Goal: Transaction & Acquisition: Book appointment/travel/reservation

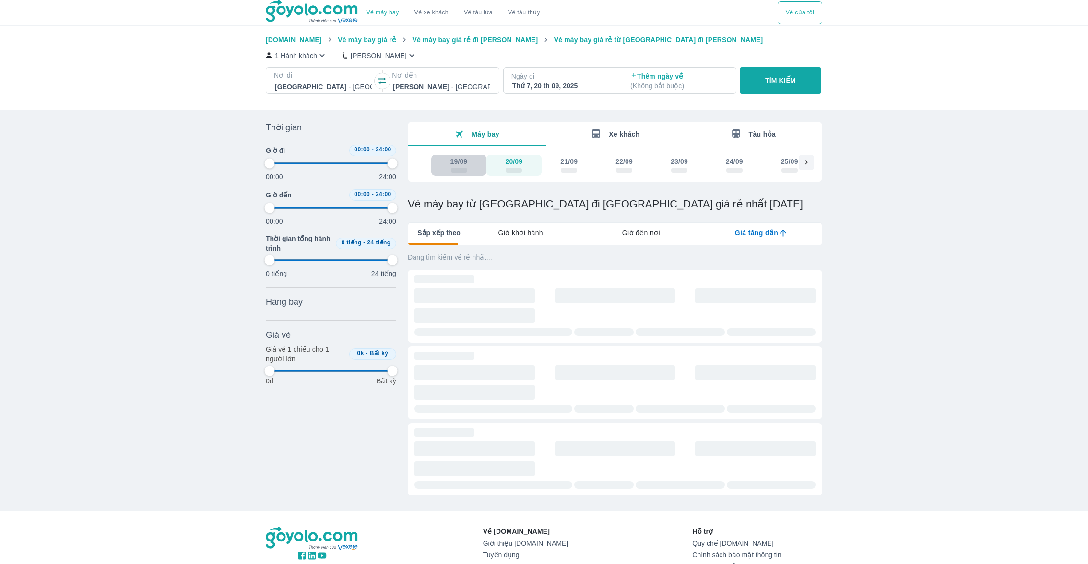
type input "97.9166666666667"
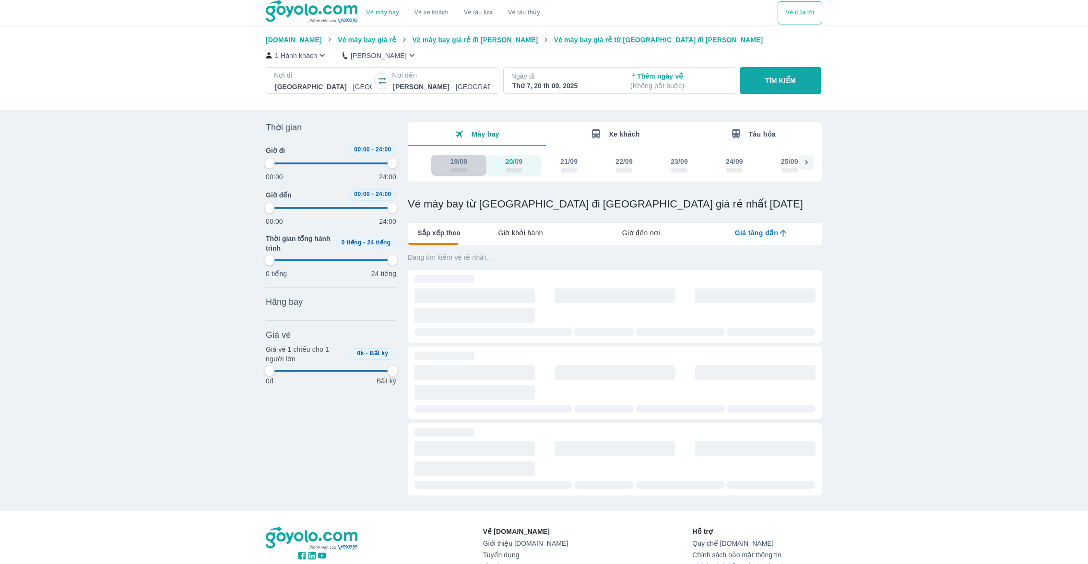
type input "97.9166666666667"
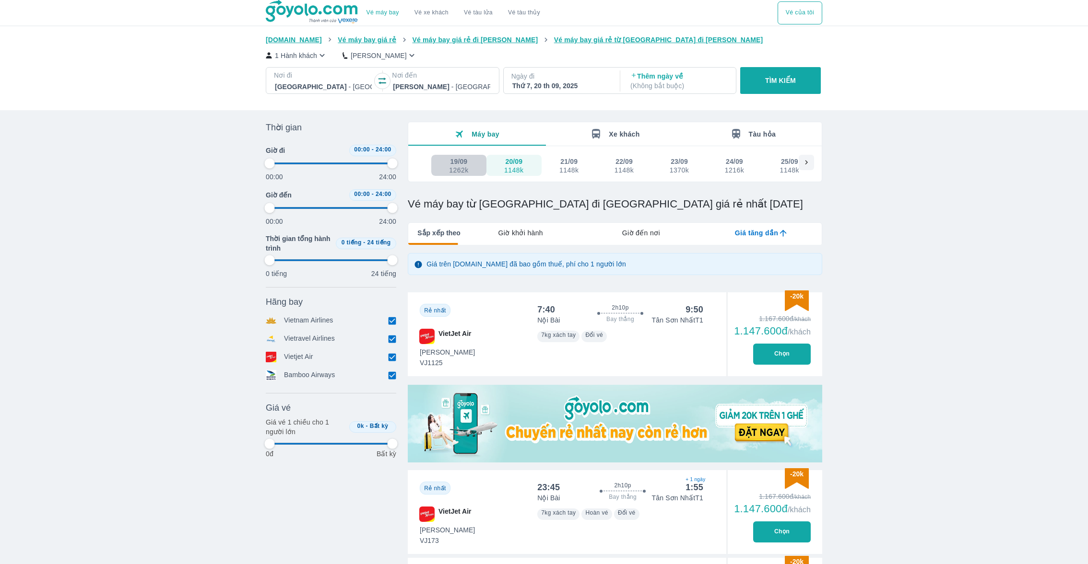
type input "97.9166666666667"
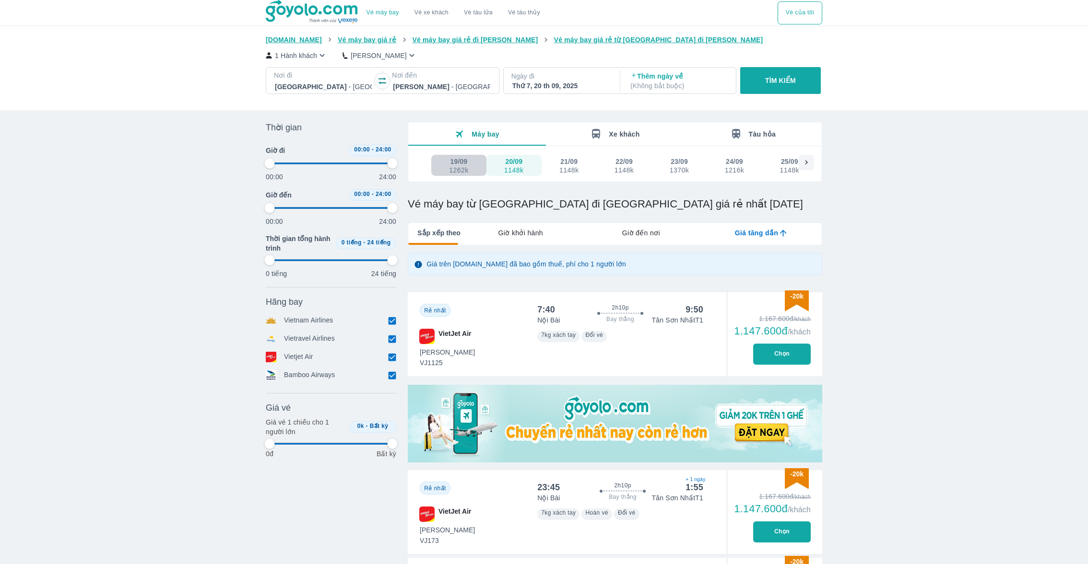
type input "97.9166666666667"
click at [472, 171] on button "19/09 1262k" at bounding box center [458, 165] width 55 height 21
type input "97.9166666666667"
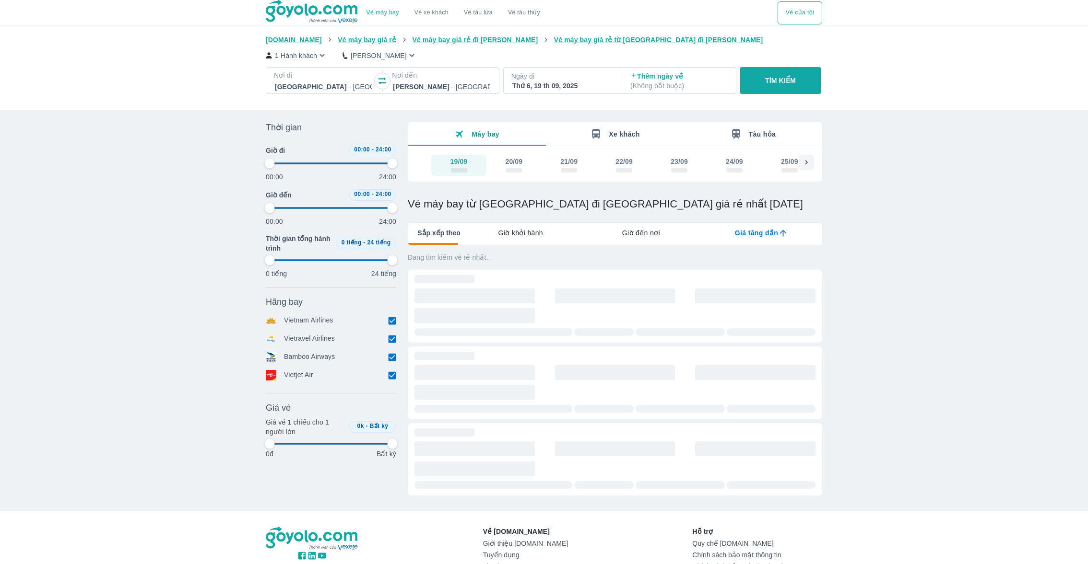
type input "97.9166666666667"
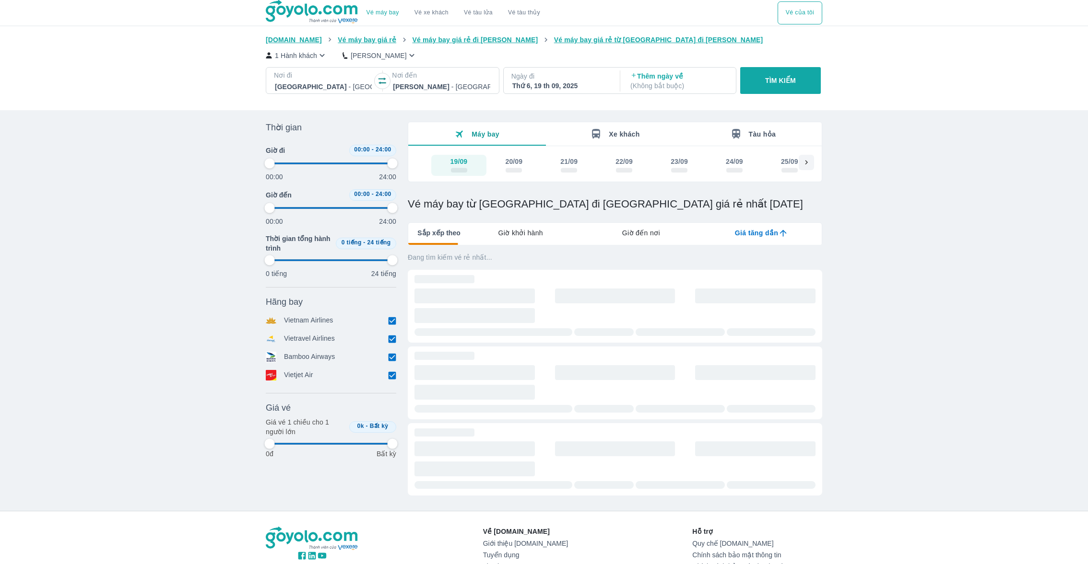
type input "97.9166666666667"
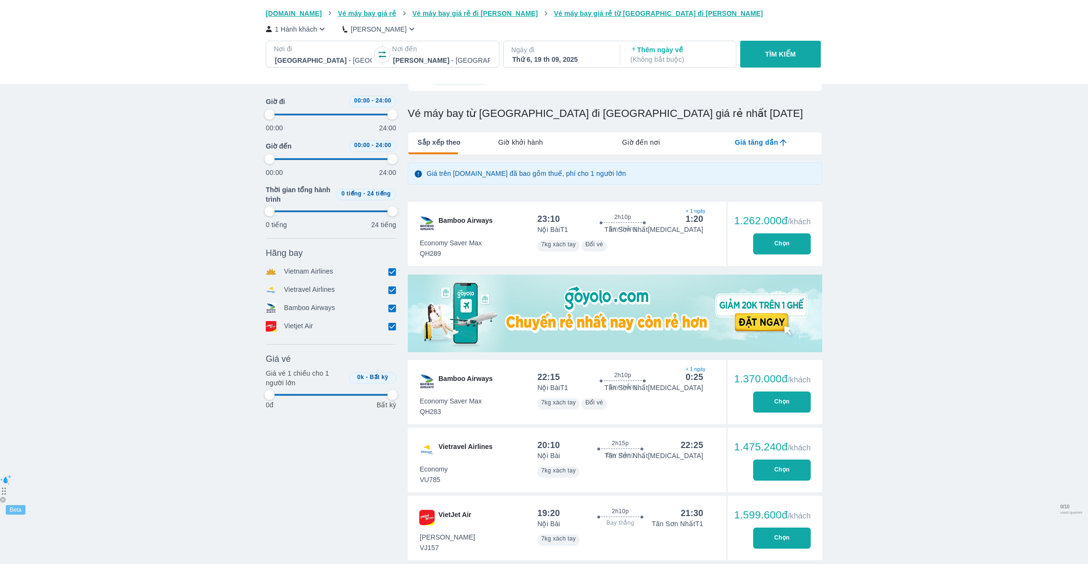
type input "97.9166666666667"
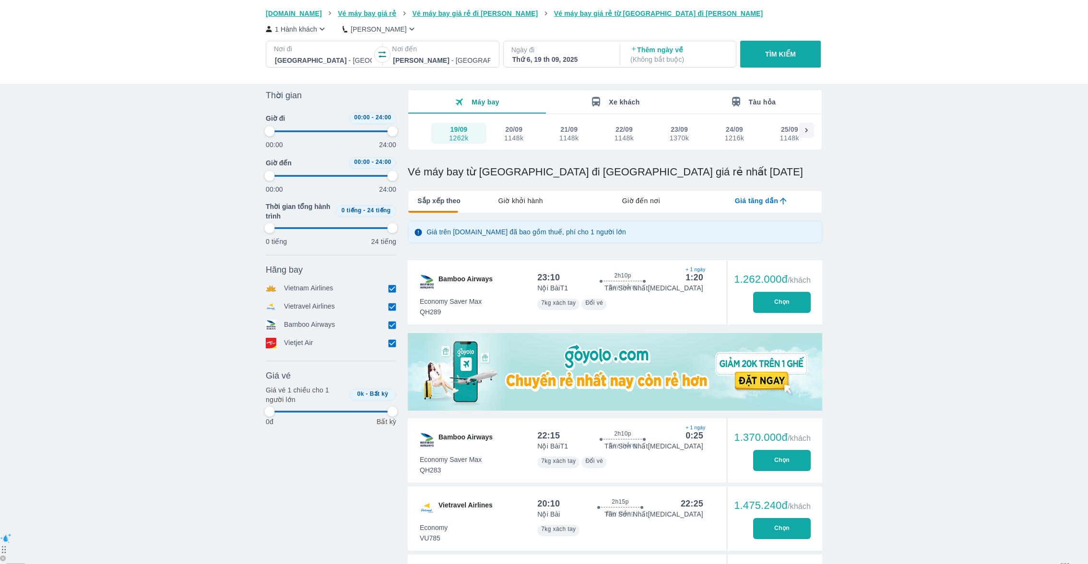
type input "97.9166666666667"
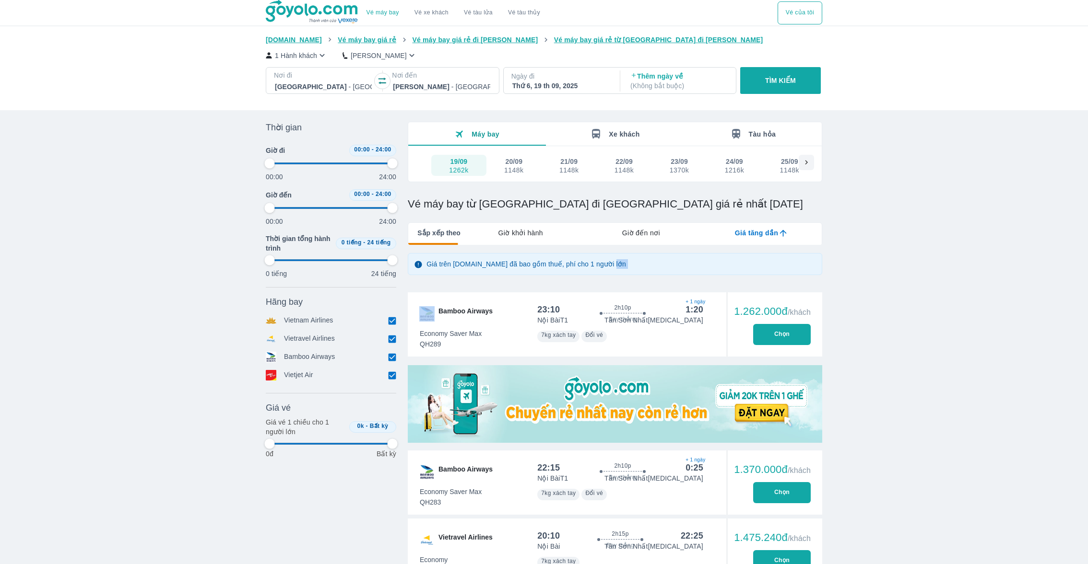
type input "97.9166666666667"
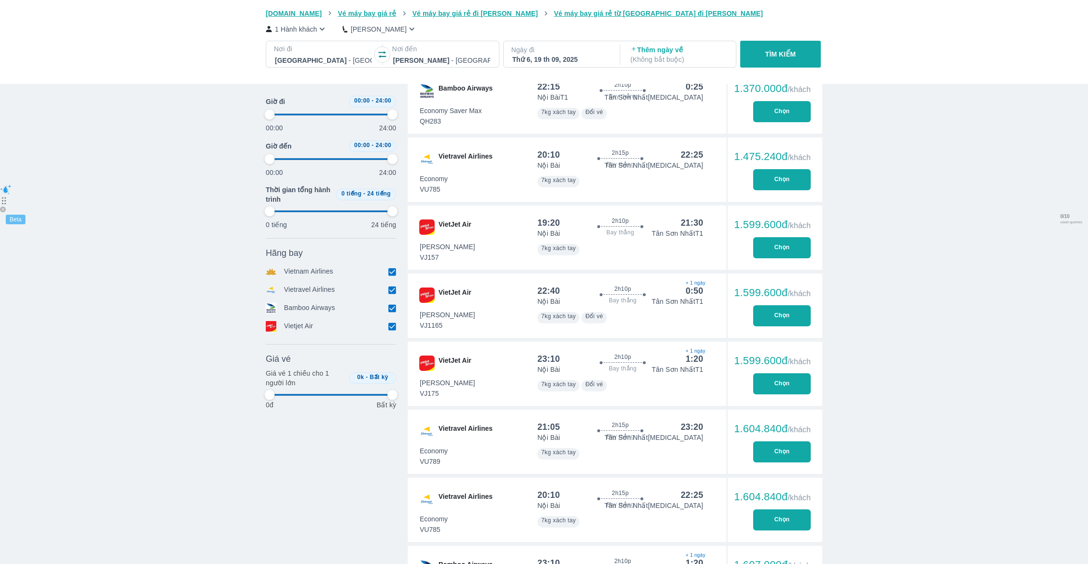
click at [777, 244] on button "Chọn" at bounding box center [782, 247] width 58 height 21
type input "97.9166666666667"
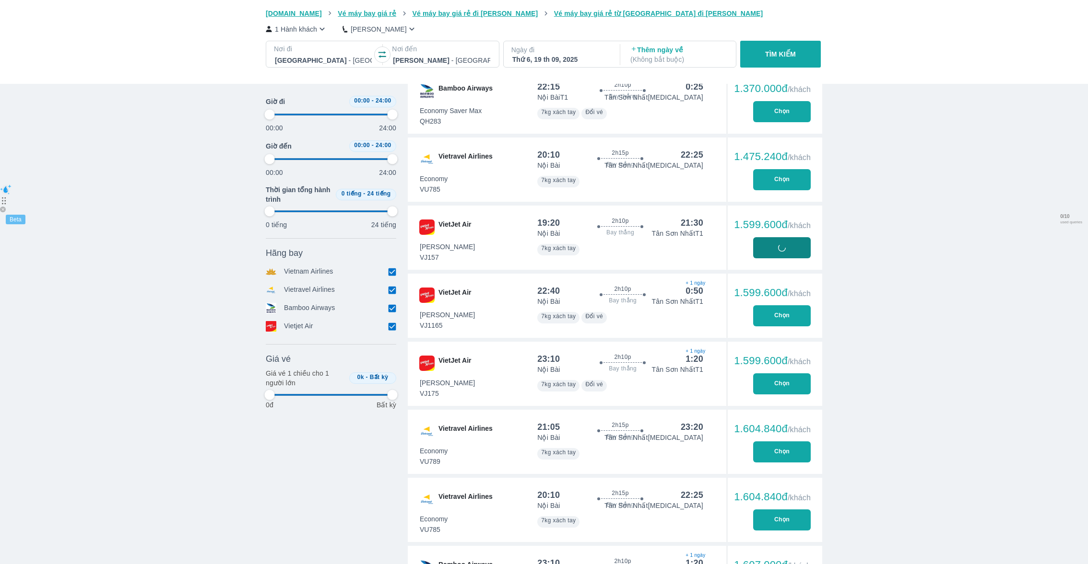
type input "97.9166666666667"
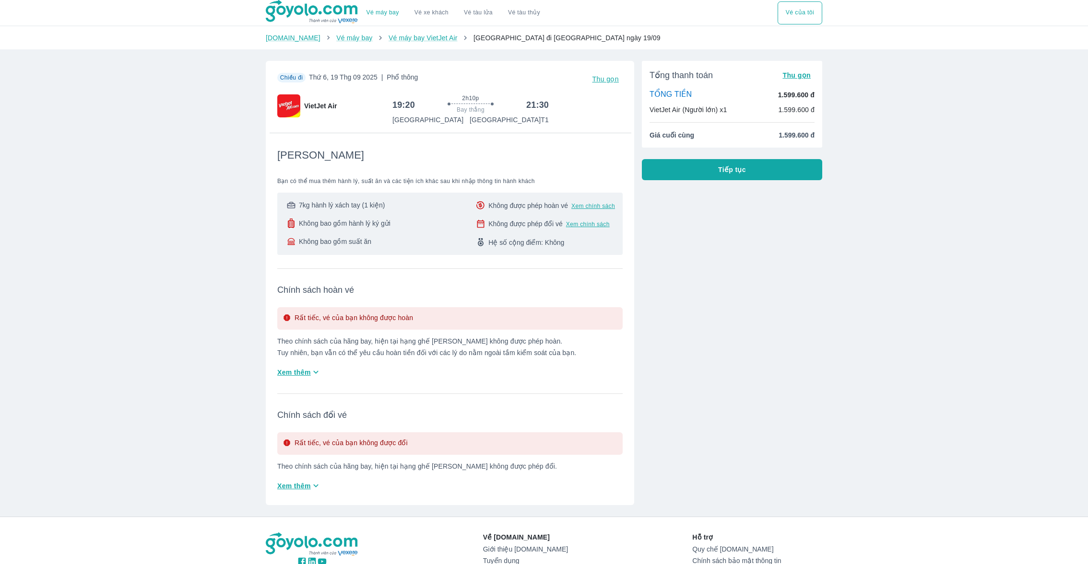
click at [731, 168] on span "Tiếp tục" at bounding box center [732, 170] width 28 height 10
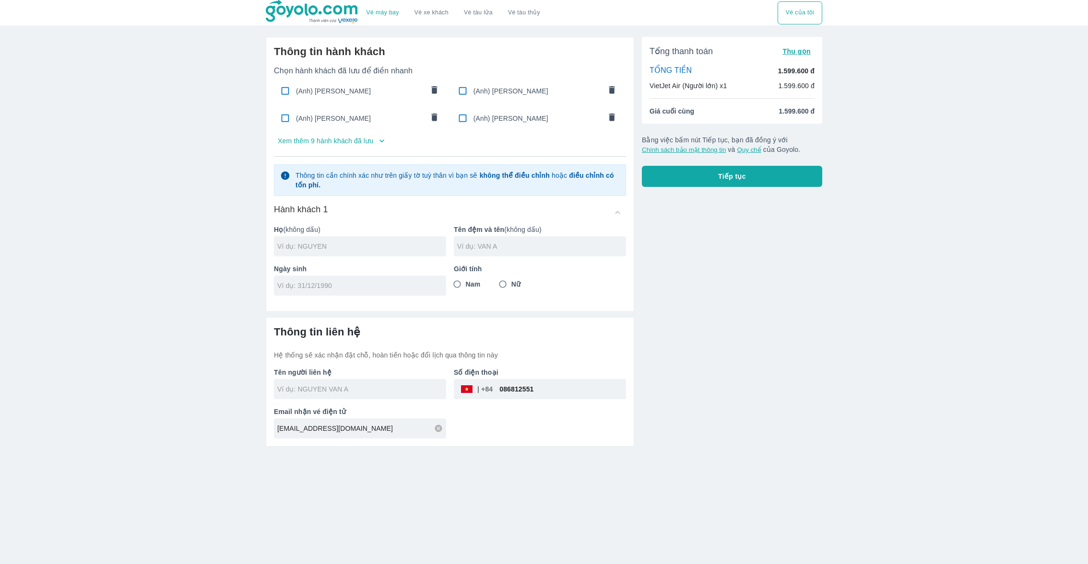
click at [372, 105] on ul "(Anh) HOANG NGUYEN LA (Anh) HOANG NGUYEN LAN (Anh) HOANG NGUYEN LAN (Anh) NGUYE…" at bounding box center [450, 105] width 352 height 58
click at [362, 91] on span "(Anh) [PERSON_NAME]" at bounding box center [360, 91] width 128 height 10
checkbox input "true"
type input "HOANG"
type input "NGUYEN LA"
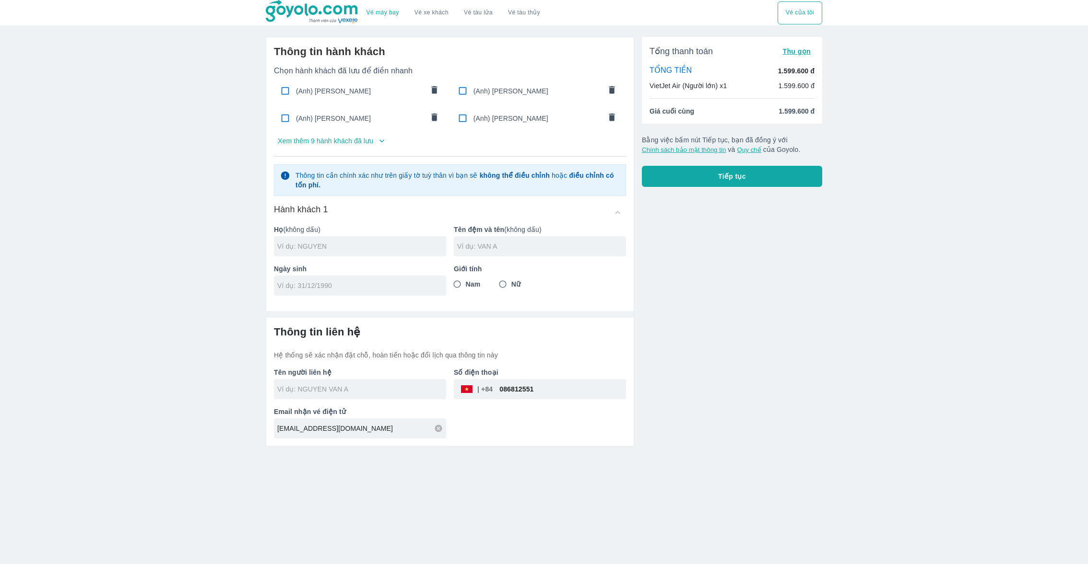
type input "[DATE]"
radio input "true"
type input "HOANG NGUYEN LA"
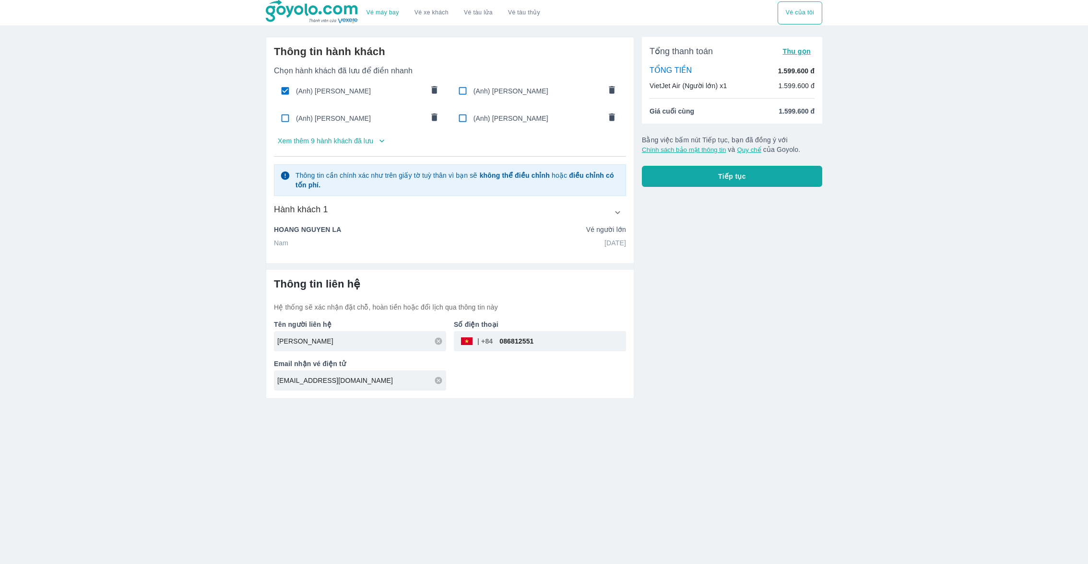
click at [671, 172] on button "Tiếp tục" at bounding box center [732, 176] width 180 height 21
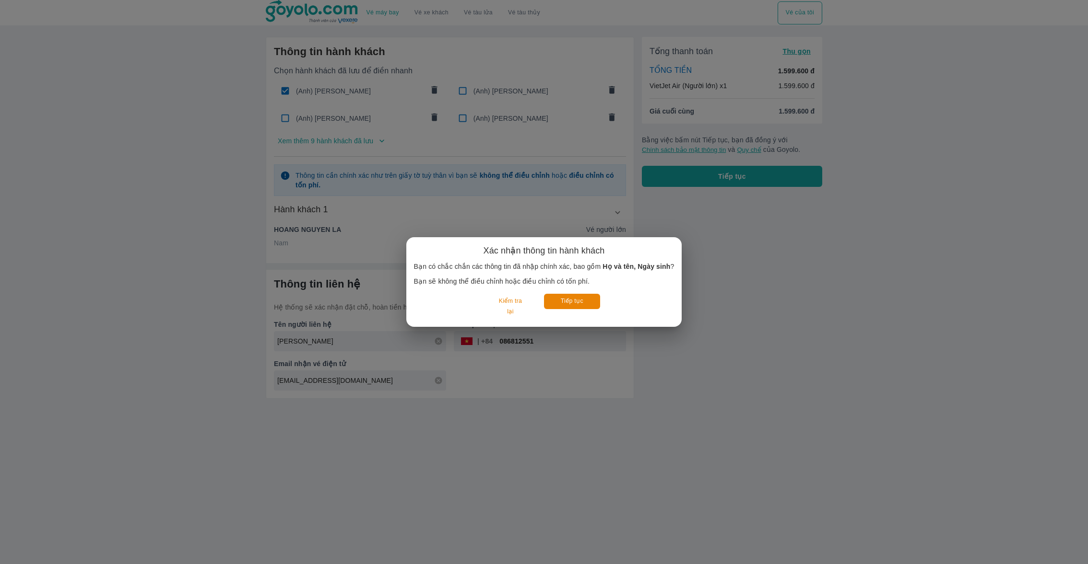
click at [557, 311] on div "Tiếp tục" at bounding box center [572, 306] width 56 height 25
click at [557, 303] on button "Tiếp tục" at bounding box center [572, 301] width 56 height 15
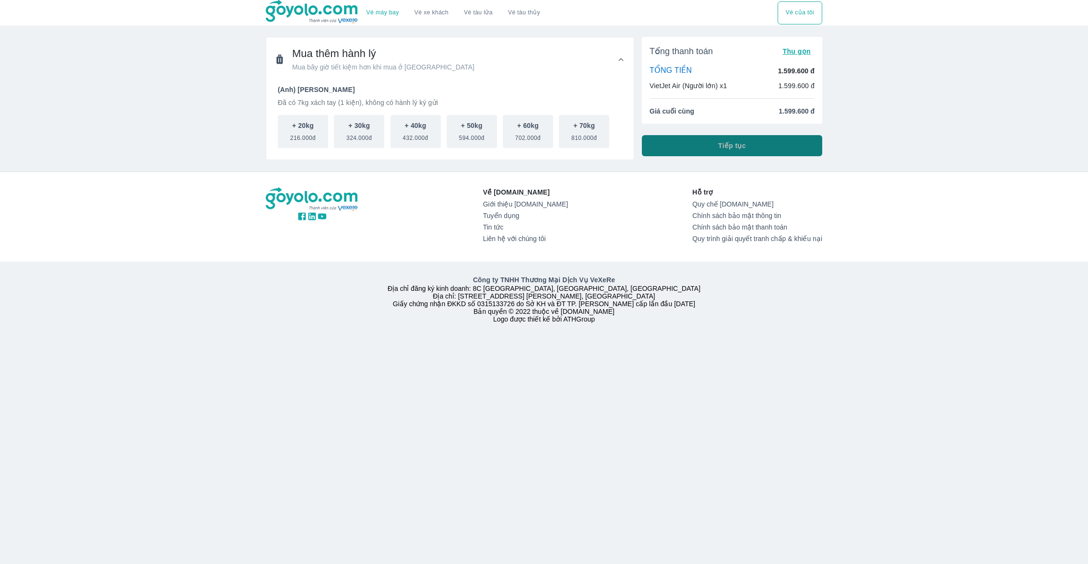
click at [685, 150] on button "Tiếp tục" at bounding box center [732, 145] width 180 height 21
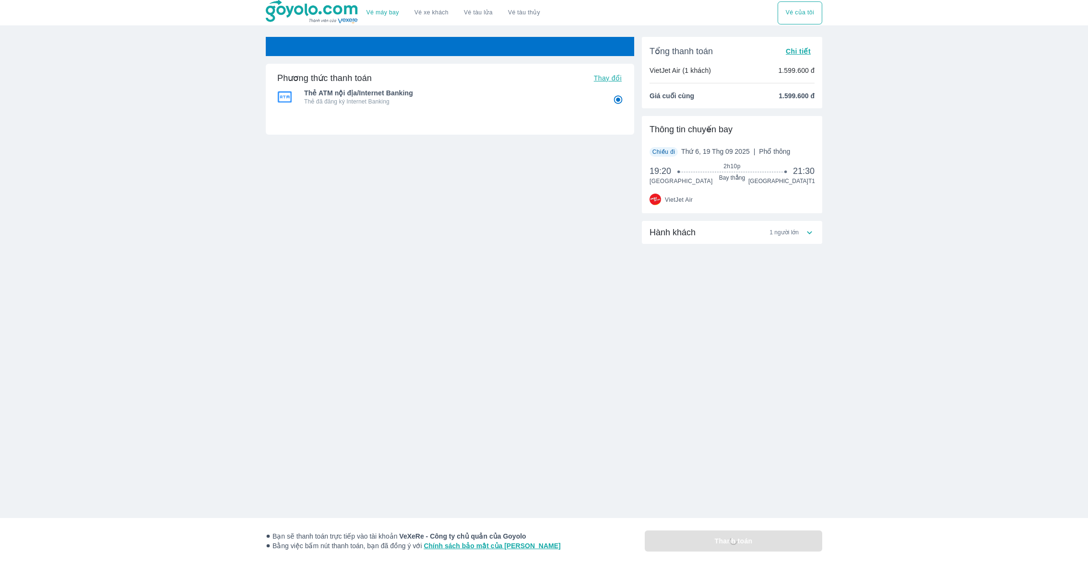
radio input "false"
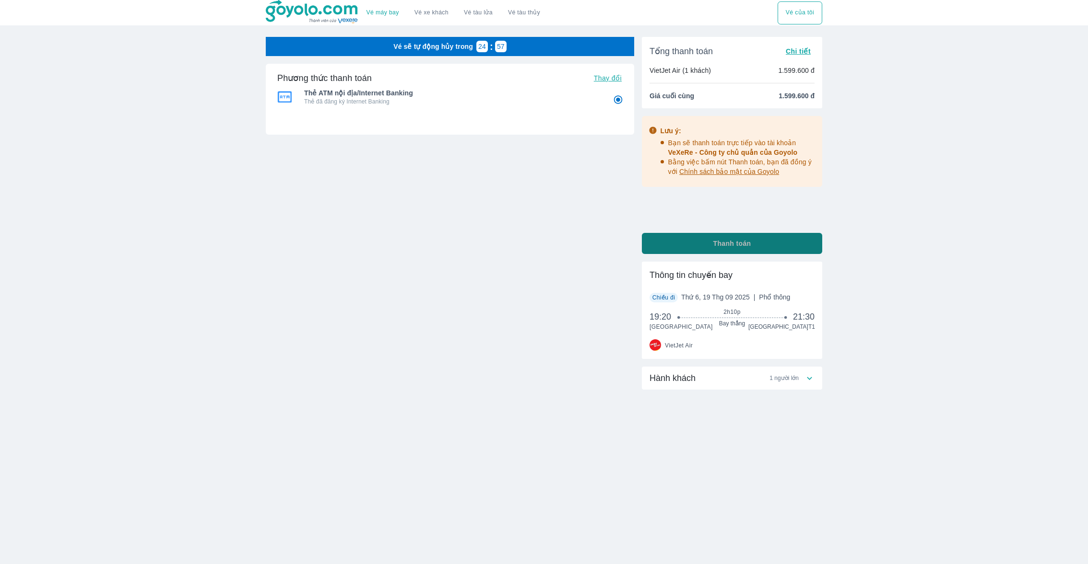
click at [647, 239] on button "Thanh toán" at bounding box center [732, 243] width 180 height 21
radio input "false"
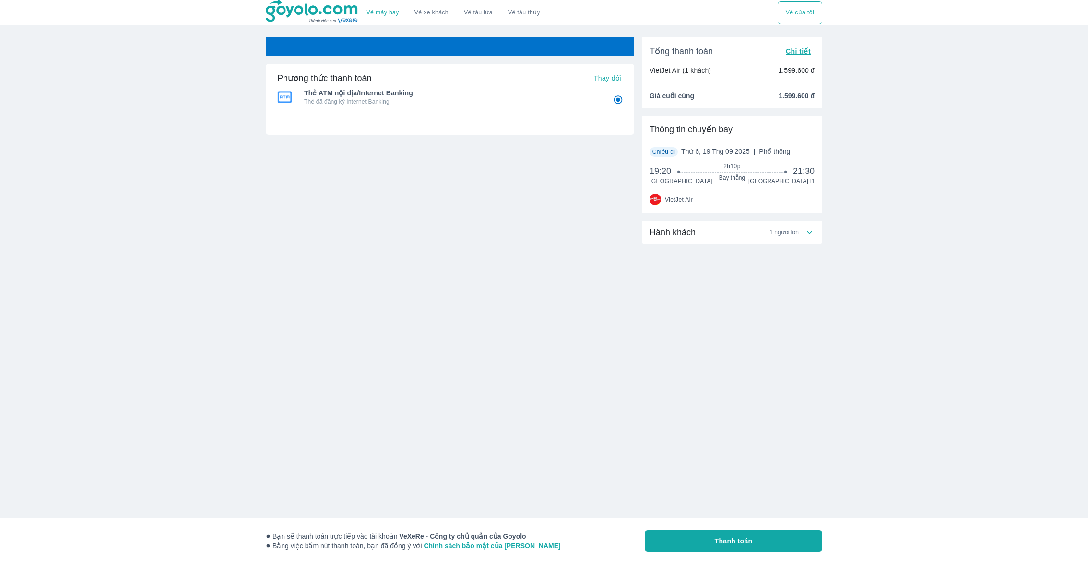
radio input "false"
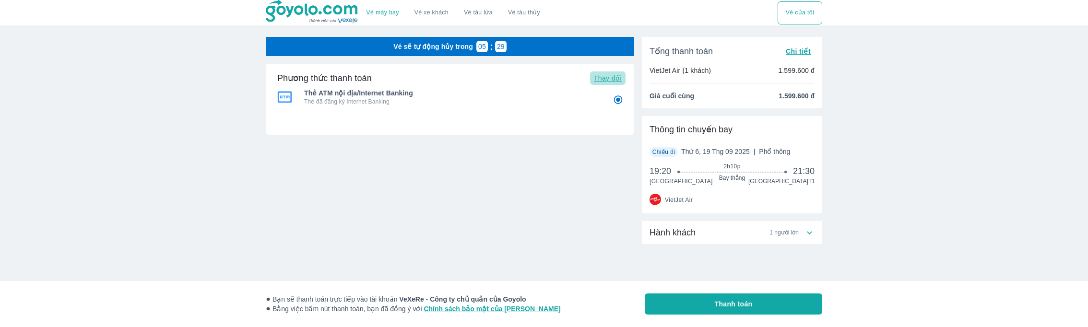
click at [595, 72] on button "Thay đổi" at bounding box center [607, 77] width 35 height 13
radio input "false"
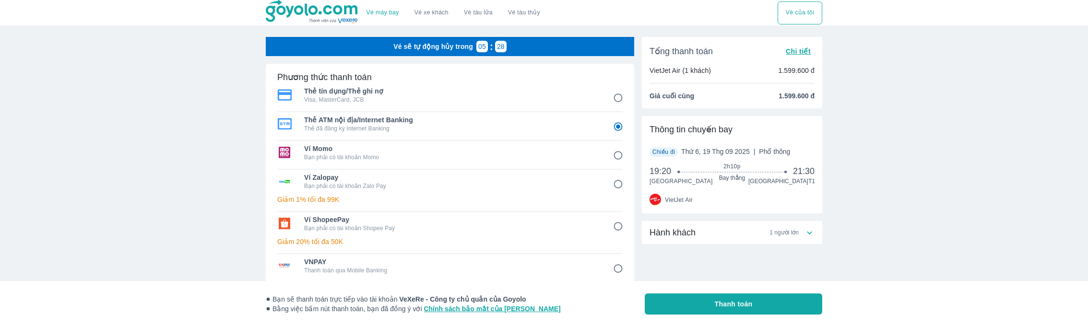
click at [312, 22] on img at bounding box center [312, 12] width 93 height 24
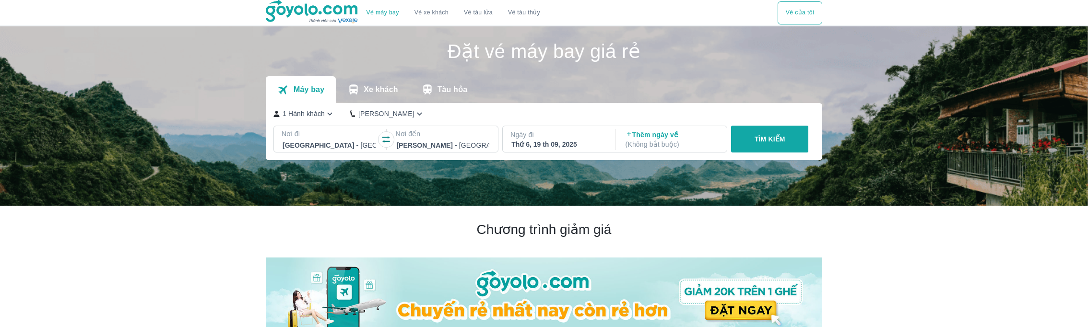
click at [560, 126] on div "Ngày đi Thứ 6, 19 th 09, 2025 Thêm ngày về ( Không bắt buộc )" at bounding box center [614, 139] width 225 height 27
click at [552, 140] on div "Thứ 6, 19 th 09, 2025" at bounding box center [557, 145] width 93 height 10
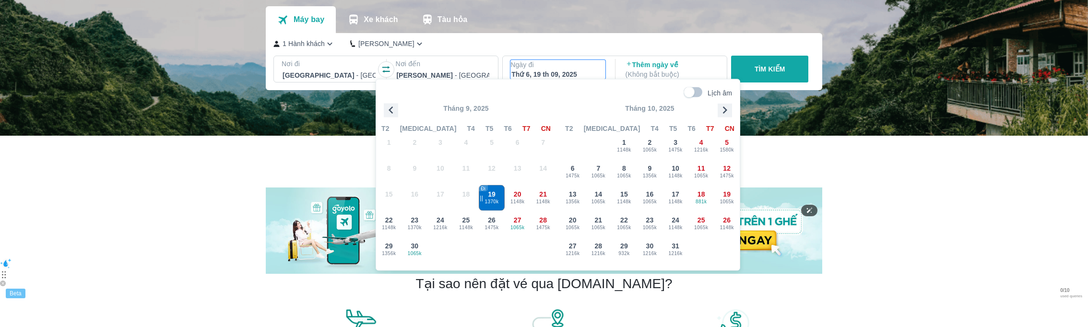
scroll to position [67, 0]
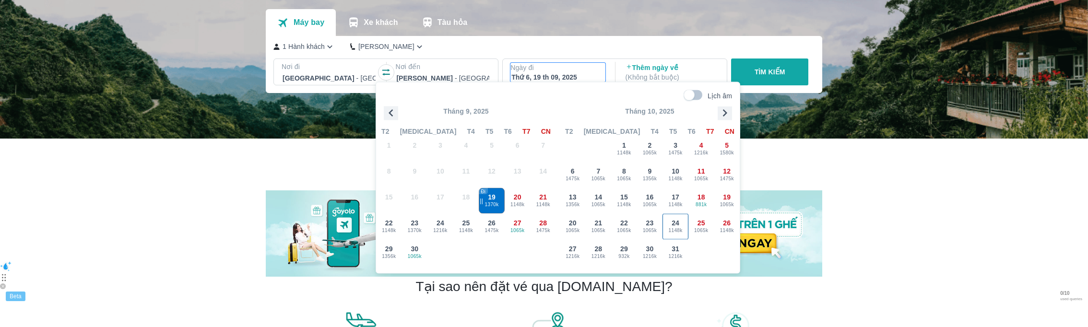
click at [678, 216] on div "24 1148k" at bounding box center [675, 226] width 25 height 25
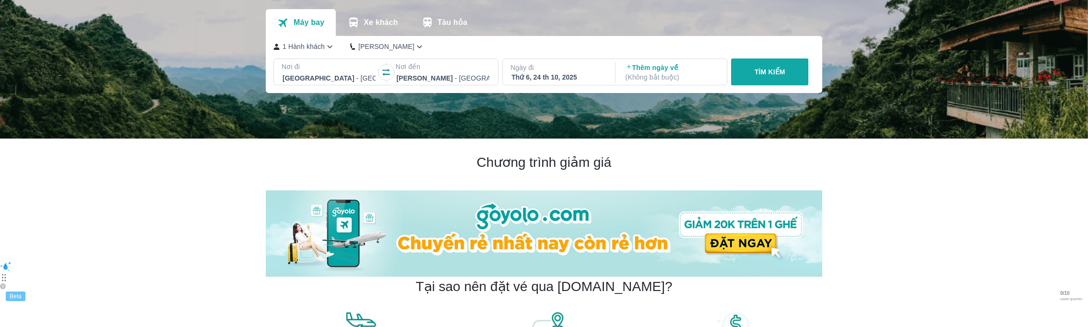
click at [782, 62] on button "TÌM KIẾM" at bounding box center [769, 72] width 77 height 27
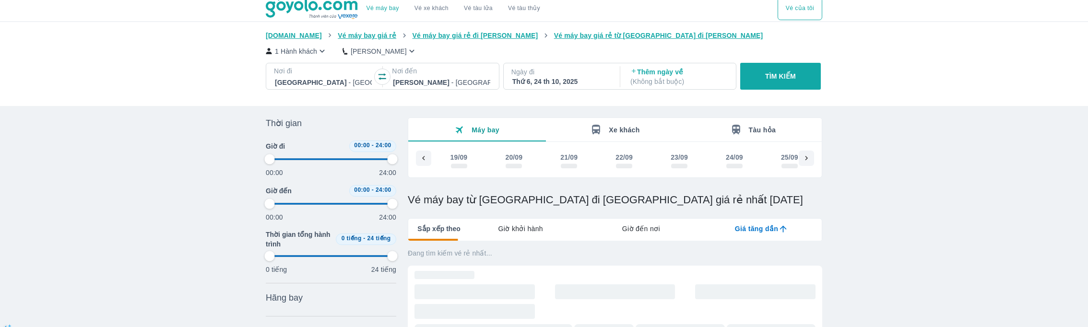
scroll to position [0, 1752]
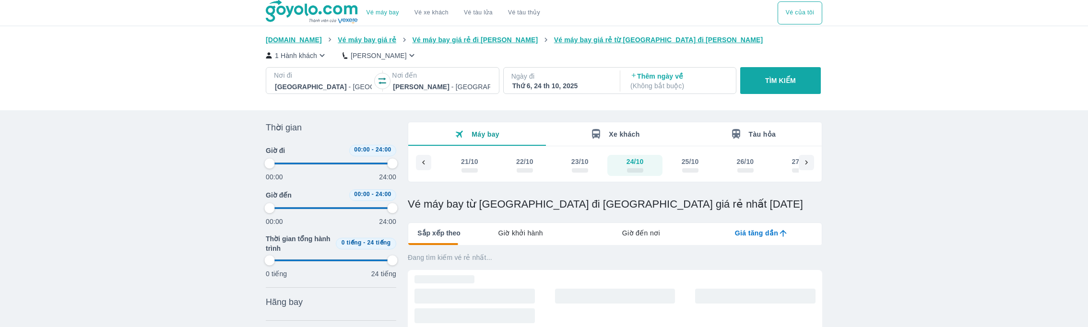
type input "97.9166666666667"
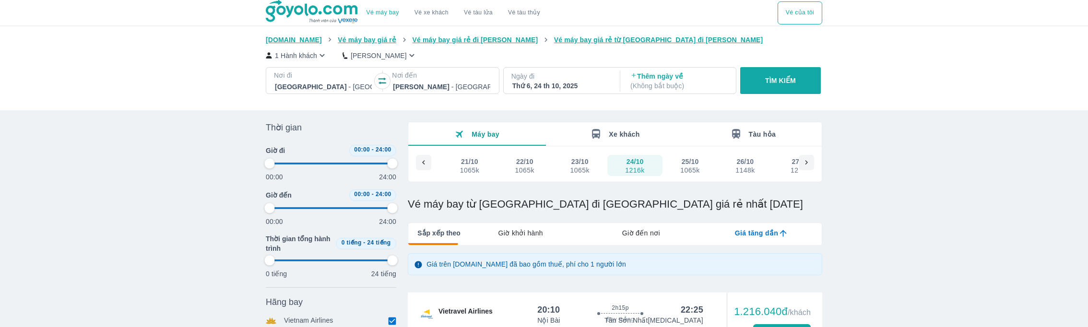
type input "97.9166666666667"
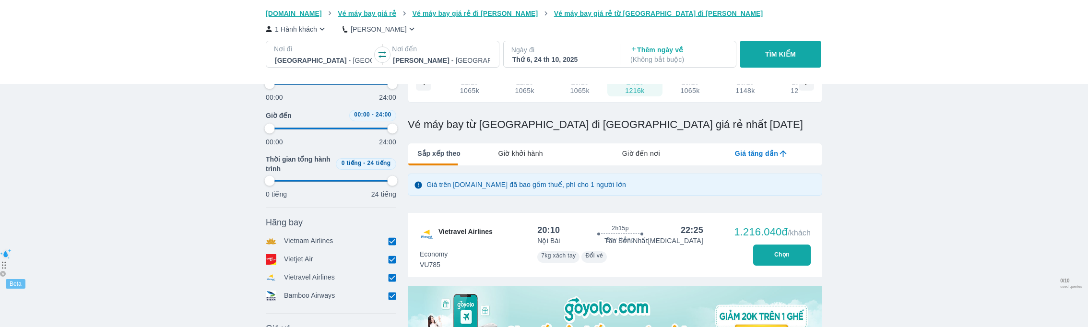
type input "97.9166666666667"
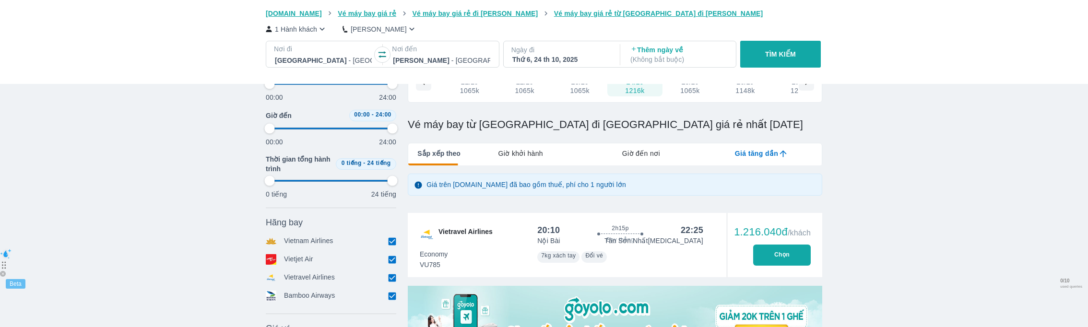
type input "97.9166666666667"
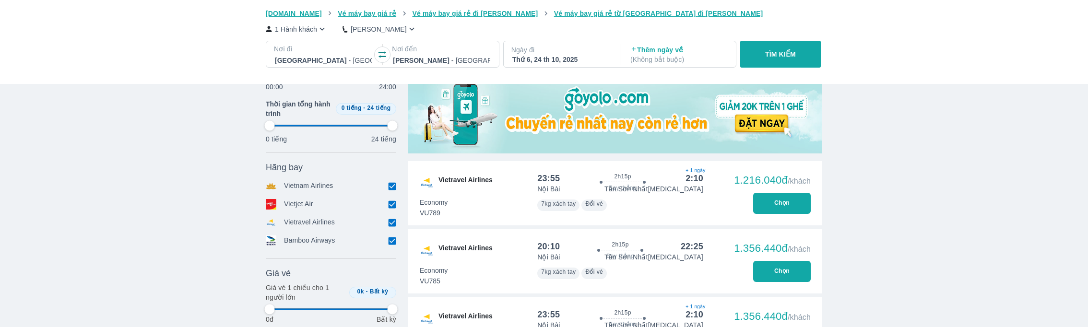
type input "97.9166666666667"
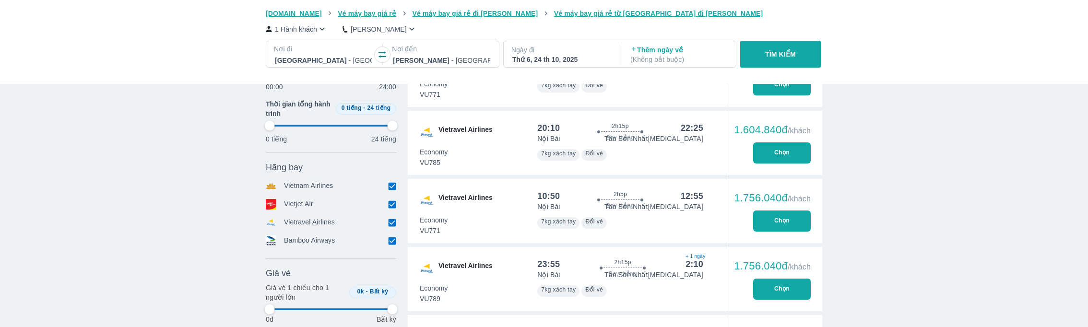
type input "97.9166666666667"
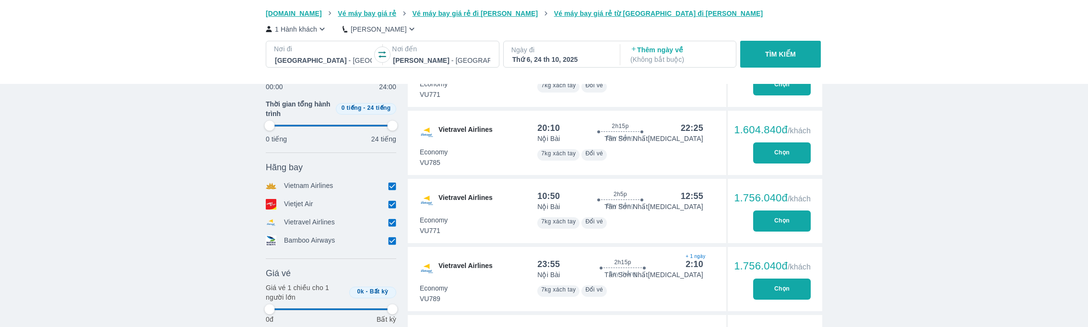
type input "97.9166666666667"
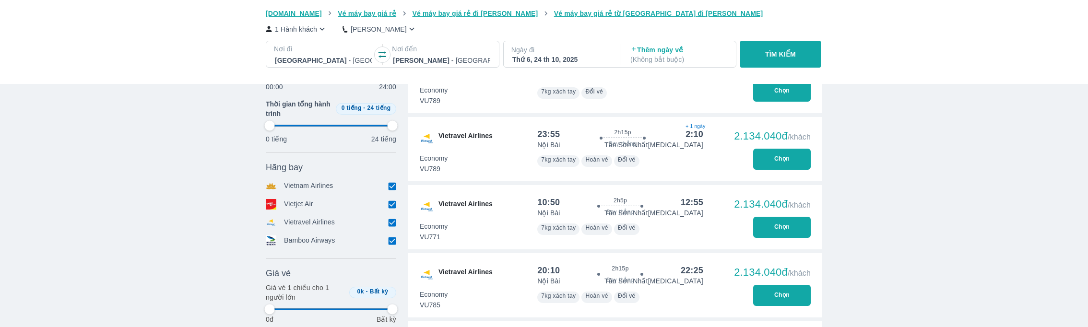
type input "97.9166666666667"
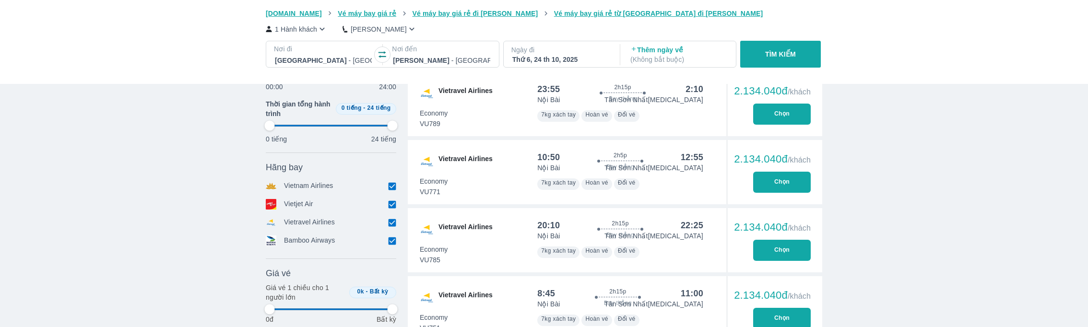
type input "97.9166666666667"
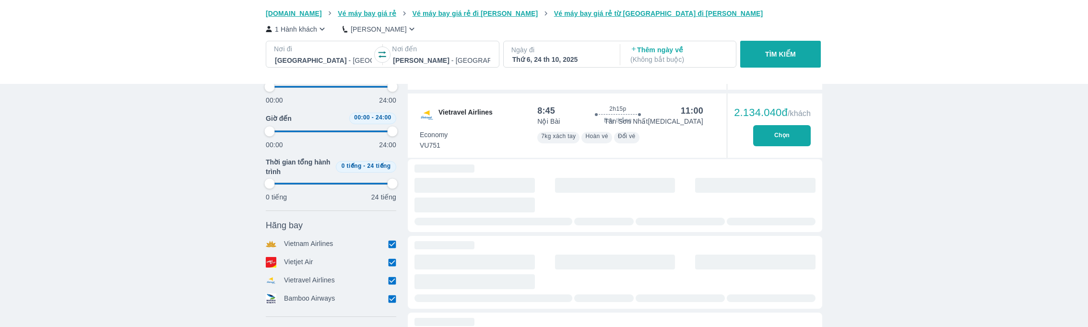
type input "97.9166666666667"
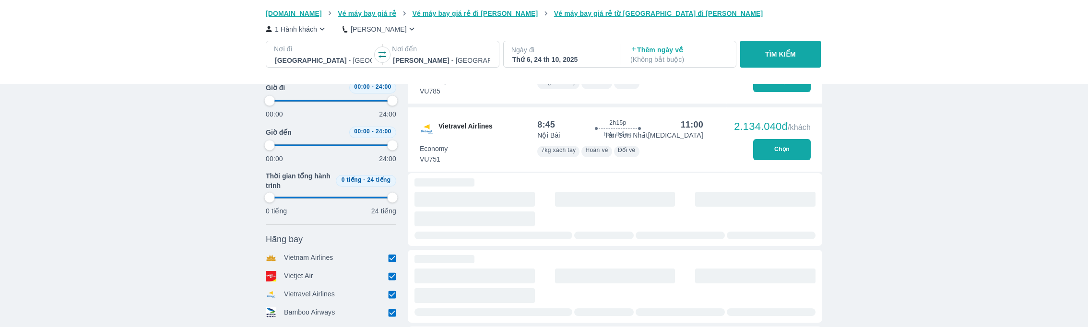
type input "97.9166666666667"
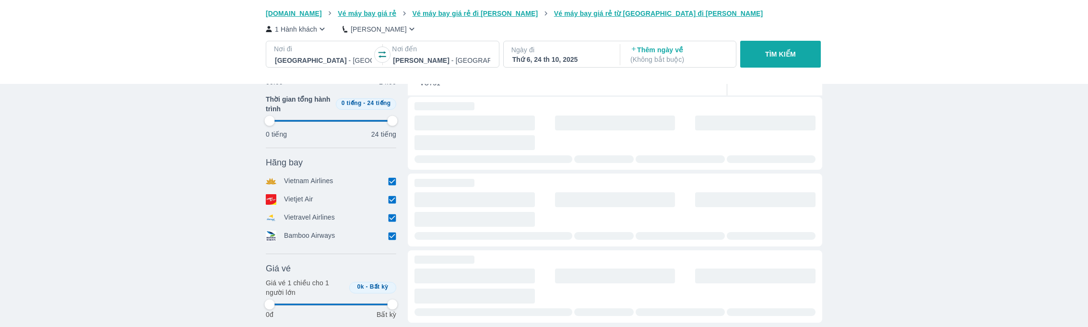
type input "97.9166666666667"
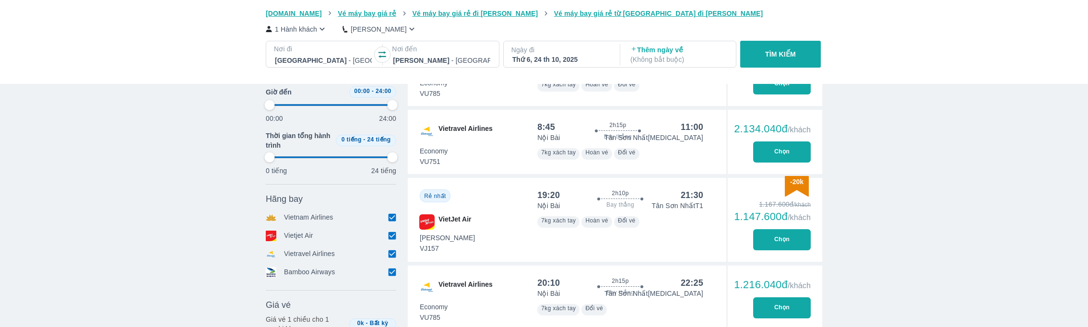
scroll to position [1570, 0]
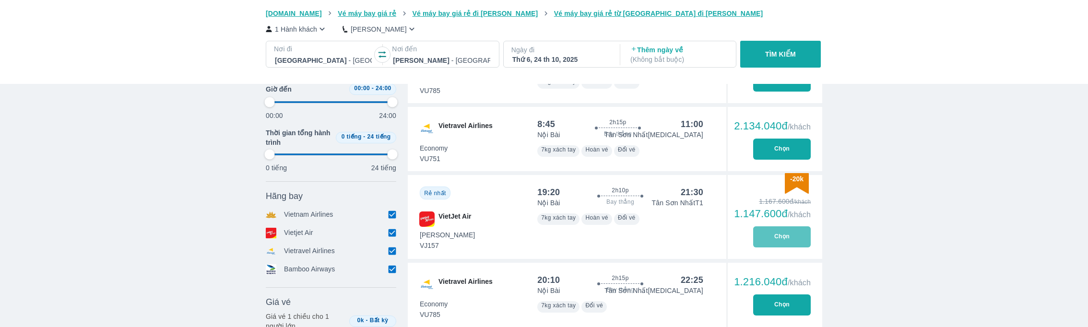
click at [777, 234] on button "Chọn" at bounding box center [782, 236] width 58 height 21
type input "97.9166666666667"
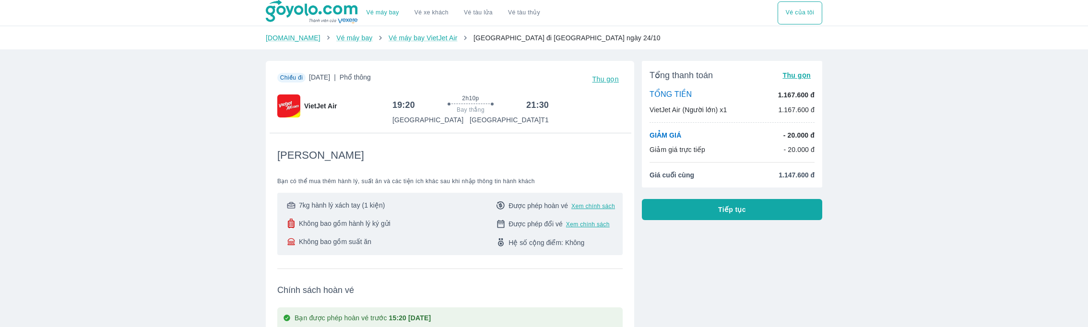
click at [670, 229] on div "Tổng thanh toán Thu gọn TỔNG TIỀN 1.167.600 đ VietJet Air (Người lớn) x1 1.167.…" at bounding box center [728, 310] width 188 height 515
click at [671, 209] on button "Tiếp tục" at bounding box center [732, 209] width 180 height 21
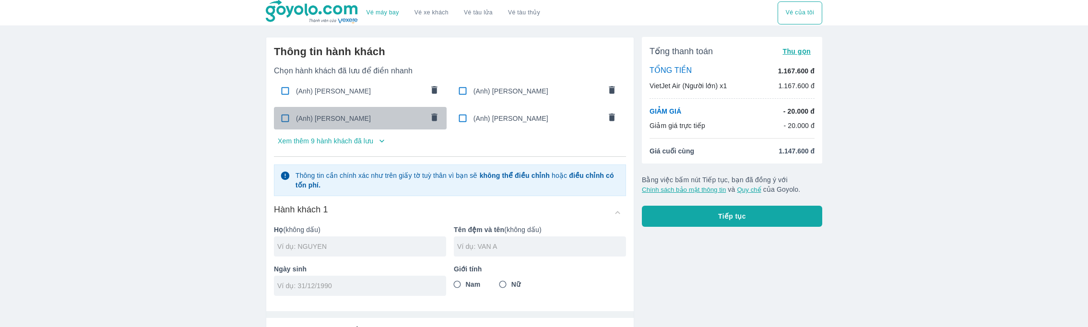
click at [353, 119] on span "(Anh) [PERSON_NAME]" at bounding box center [360, 119] width 128 height 10
checkbox input "true"
type input "HOANG"
type input "[PERSON_NAME]"
type input "[DATE]"
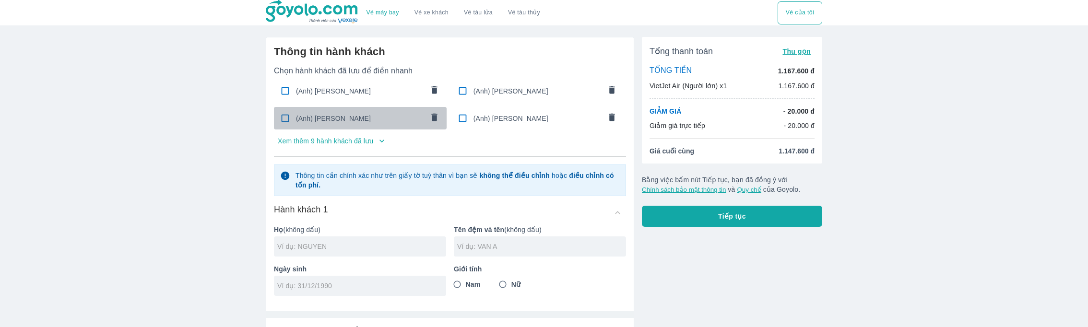
radio input "true"
type input "[PERSON_NAME]"
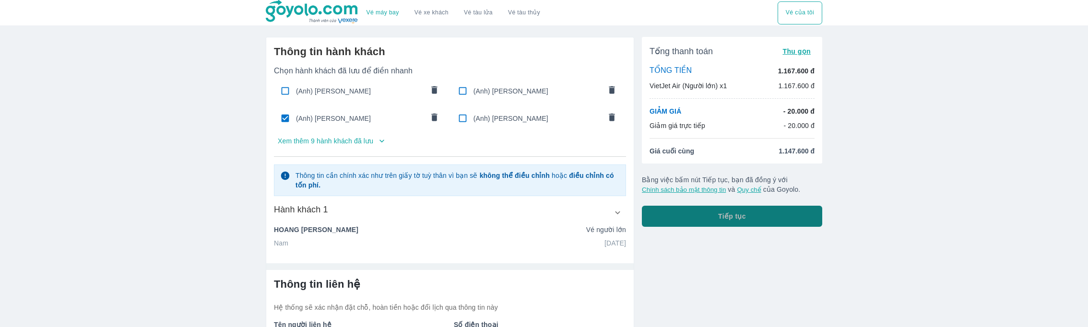
click at [702, 211] on button "Tiếp tục" at bounding box center [732, 216] width 180 height 21
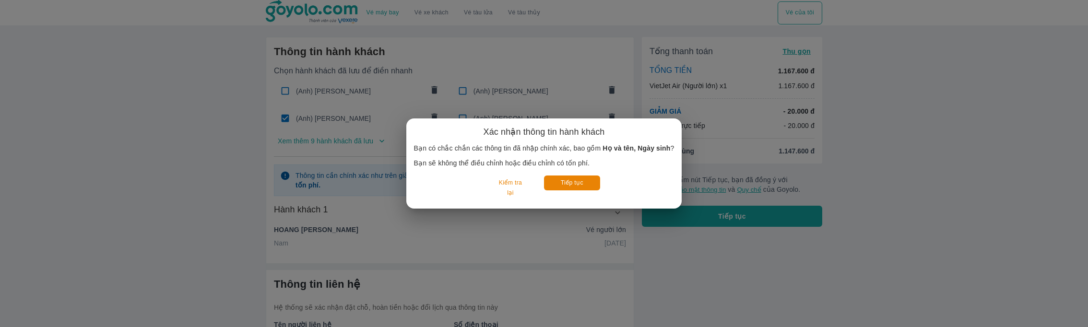
click at [571, 173] on div "Xác nhận thông tin hành khách Bạn có chắc chắn các thông tin đã nhập chính xác,…" at bounding box center [544, 163] width 260 height 74
click at [571, 180] on button "Tiếp tục" at bounding box center [572, 183] width 56 height 15
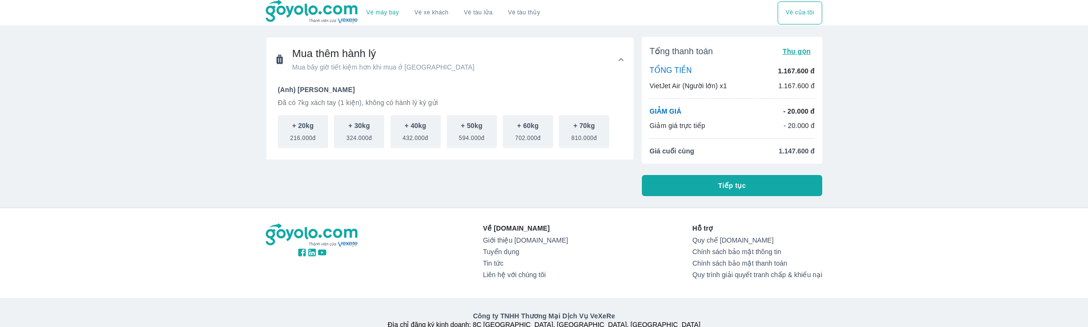
click at [696, 192] on button "Tiếp tục" at bounding box center [732, 185] width 180 height 21
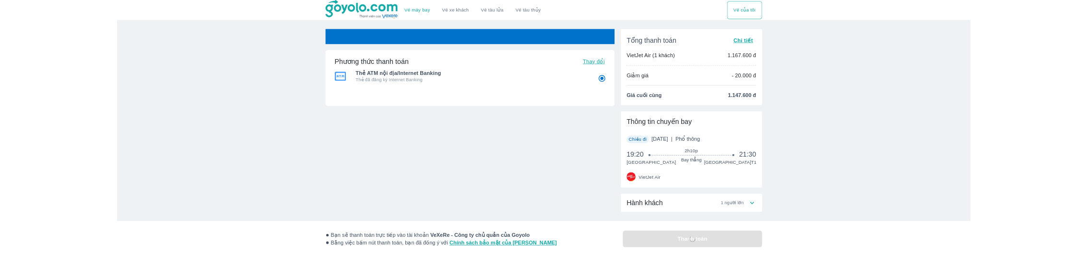
scroll to position [27, 0]
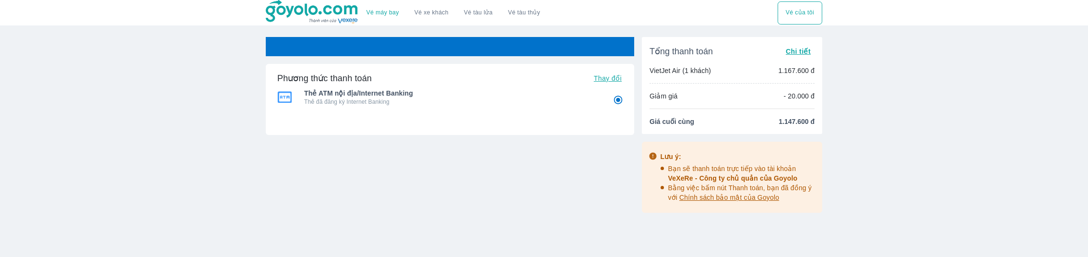
radio input "false"
